Goal: Transaction & Acquisition: Purchase product/service

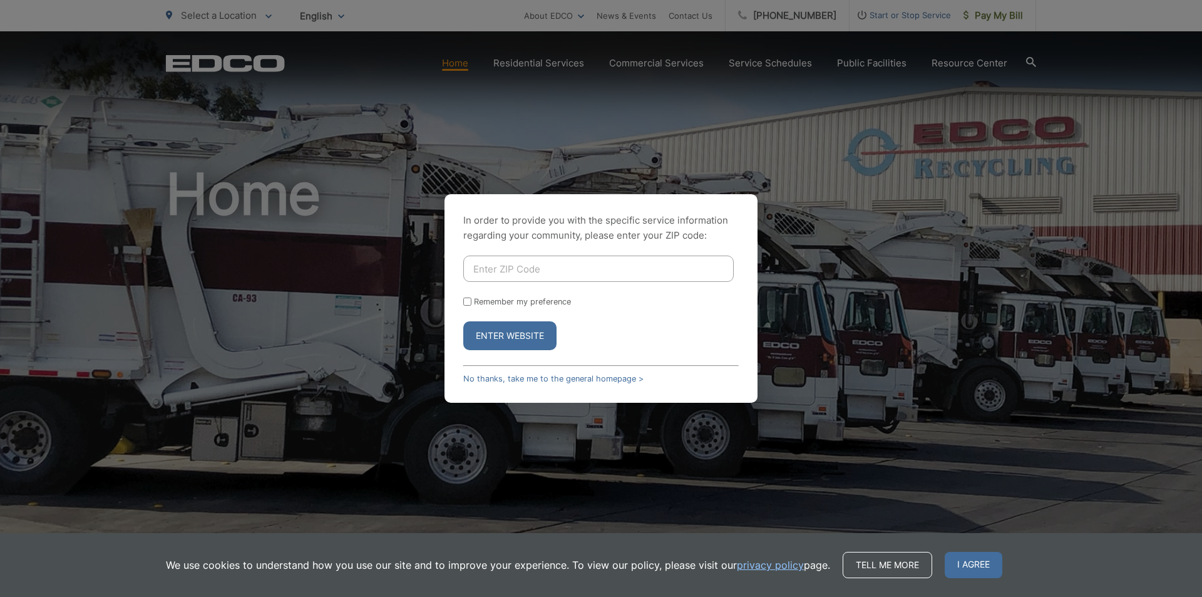
click at [551, 265] on input "Enter ZIP Code" at bounding box center [598, 268] width 270 height 26
type input "91950"
click at [531, 332] on button "Enter Website" at bounding box center [509, 335] width 93 height 29
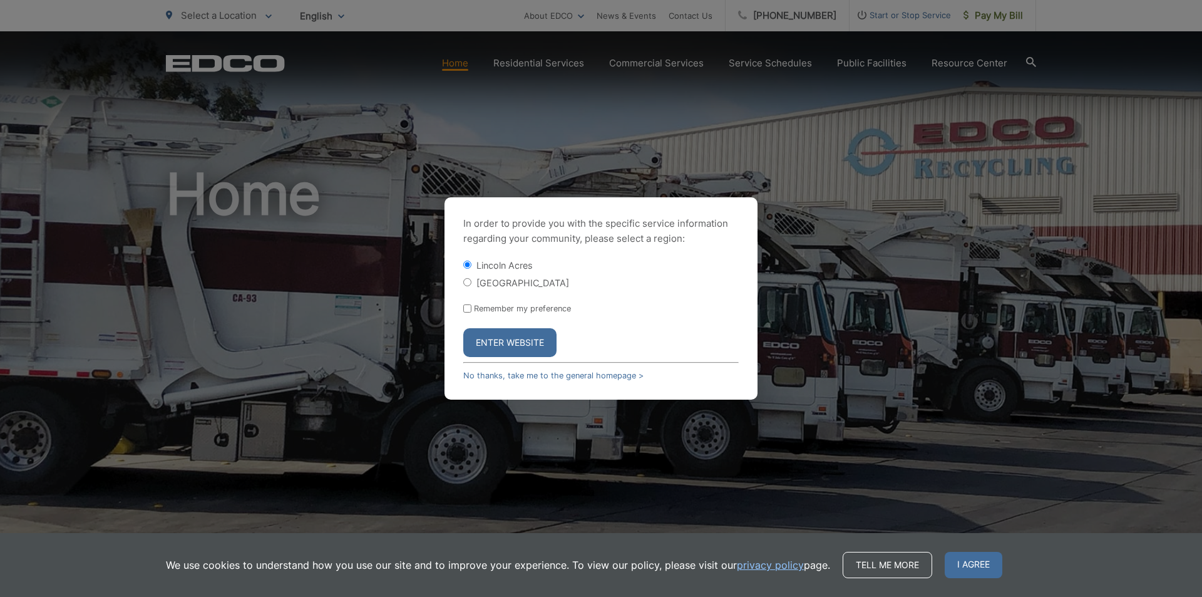
click at [473, 283] on div "[GEOGRAPHIC_DATA]" at bounding box center [600, 282] width 275 height 13
drag, startPoint x: 495, startPoint y: 280, endPoint x: 483, endPoint y: 282, distance: 12.6
click at [493, 280] on label "[GEOGRAPHIC_DATA]" at bounding box center [522, 282] width 93 height 11
click at [471, 280] on input "[GEOGRAPHIC_DATA]" at bounding box center [467, 282] width 8 height 8
radio input "true"
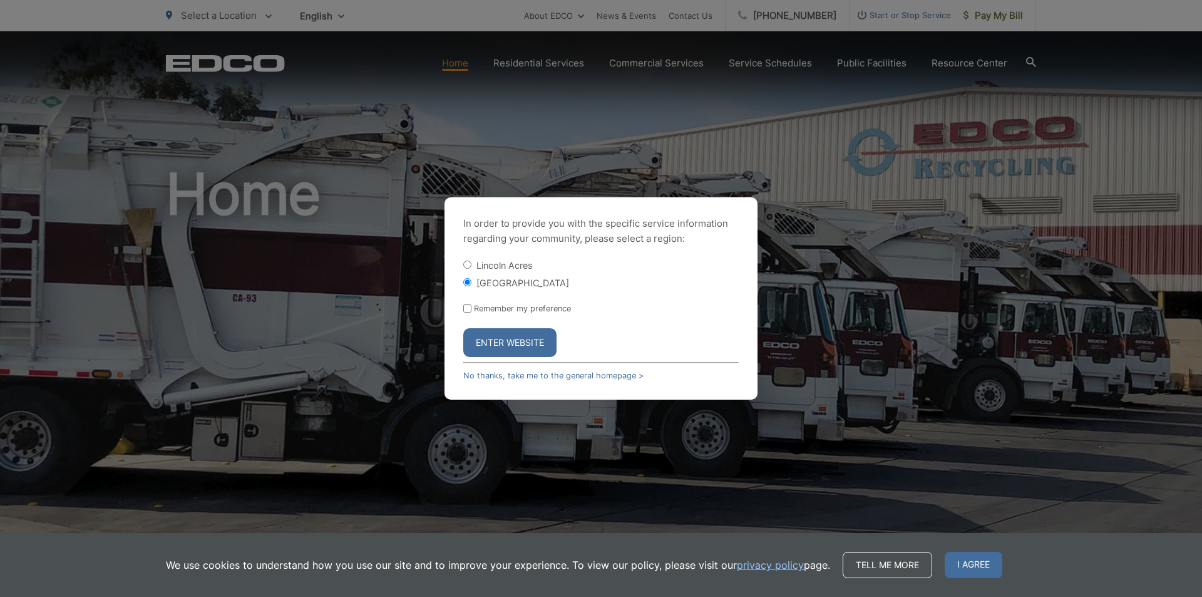
click at [506, 351] on button "Enter Website" at bounding box center [509, 342] width 93 height 29
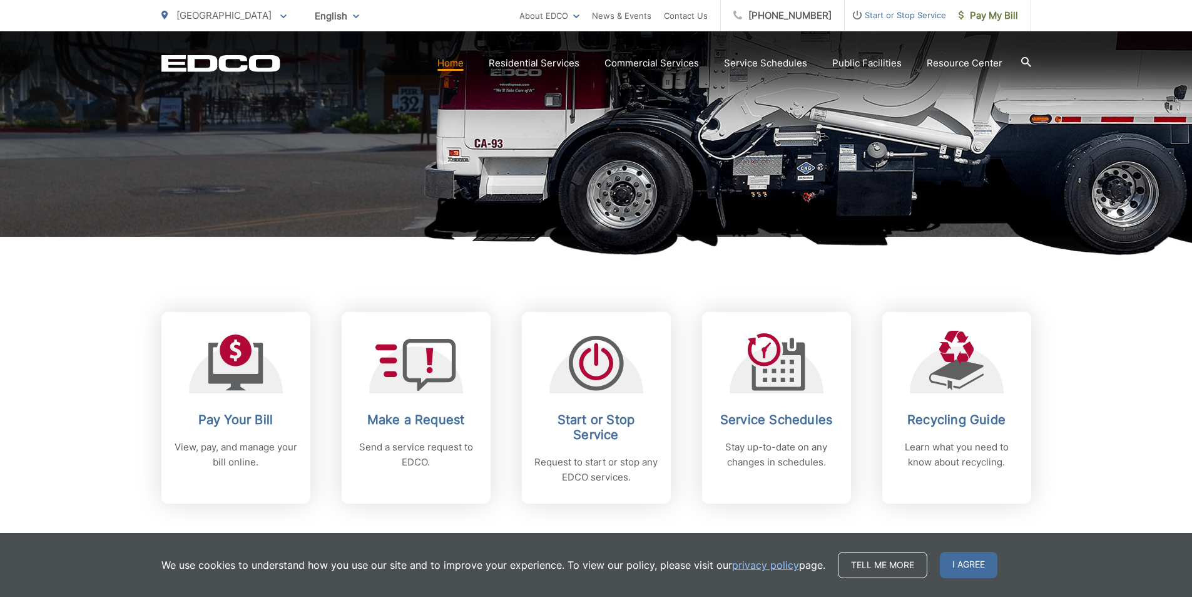
scroll to position [376, 0]
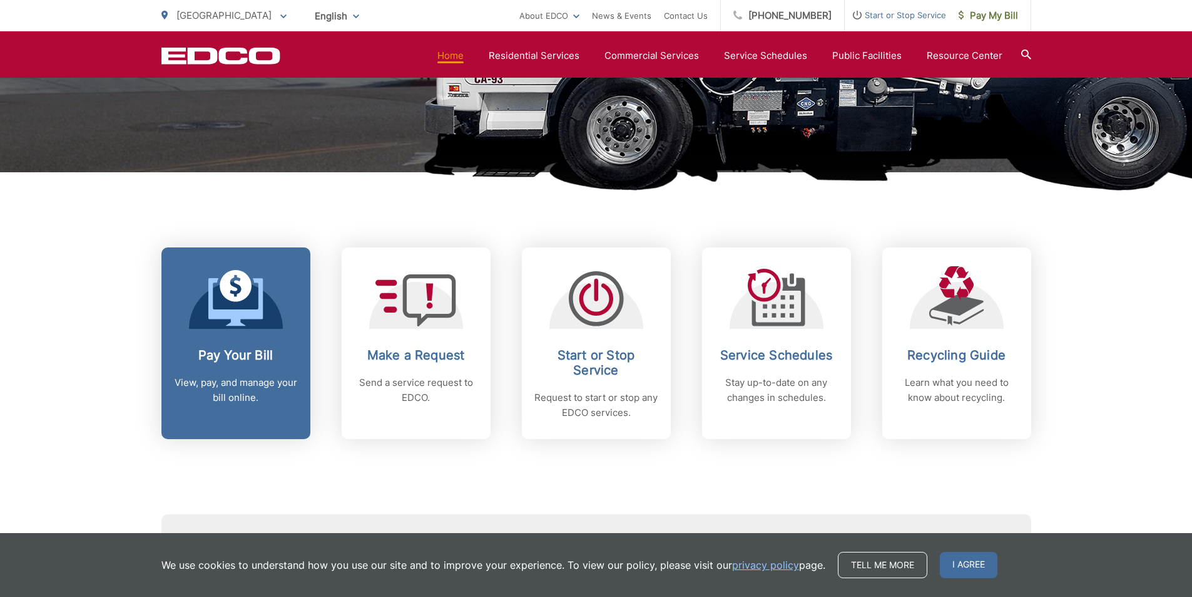
click at [220, 351] on h2 "Pay Your Bill" at bounding box center [236, 354] width 124 height 15
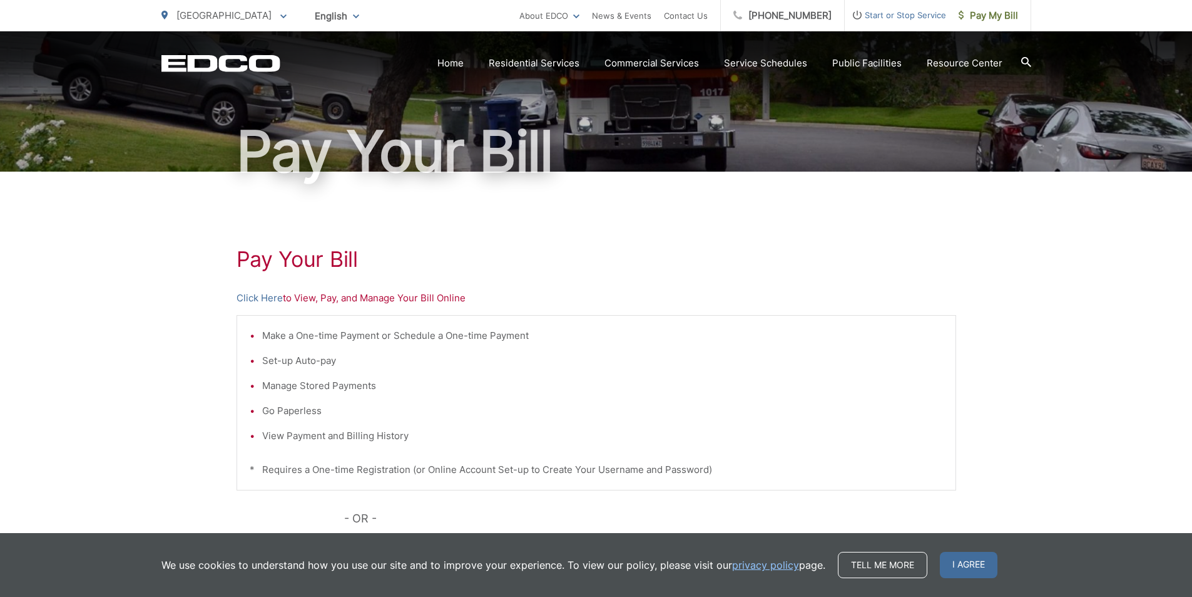
scroll to position [125, 0]
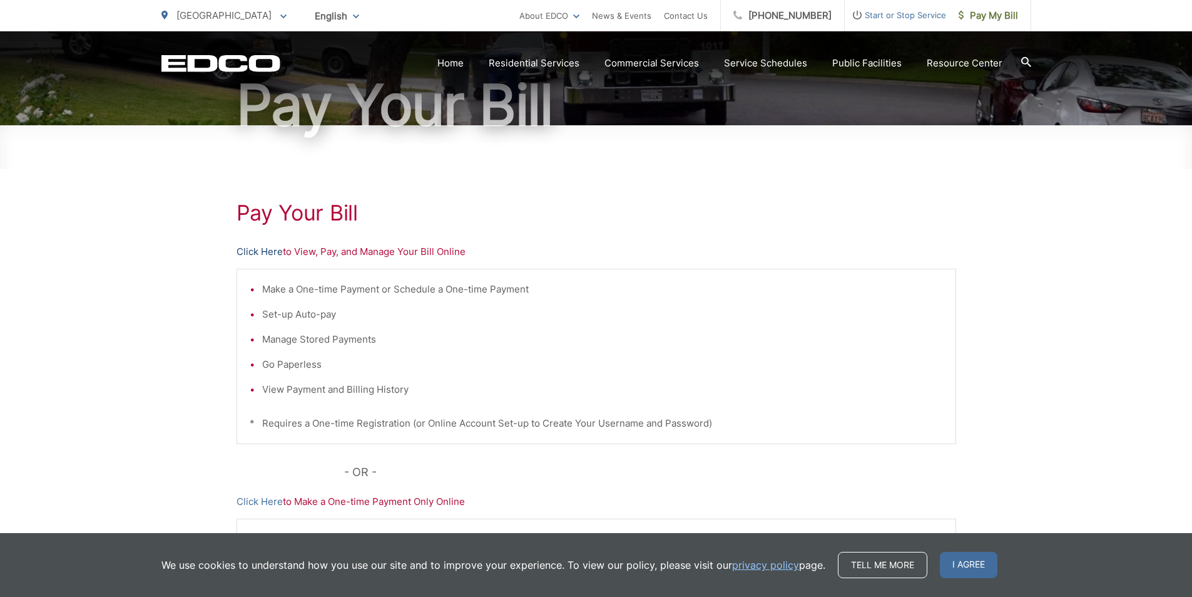
click at [267, 250] on link "Click Here" at bounding box center [260, 251] width 46 height 15
